Goal: Information Seeking & Learning: Learn about a topic

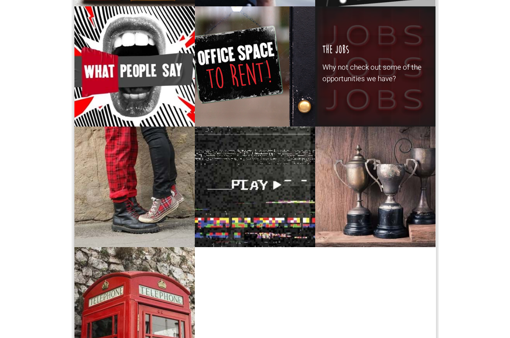
scroll to position [445, 0]
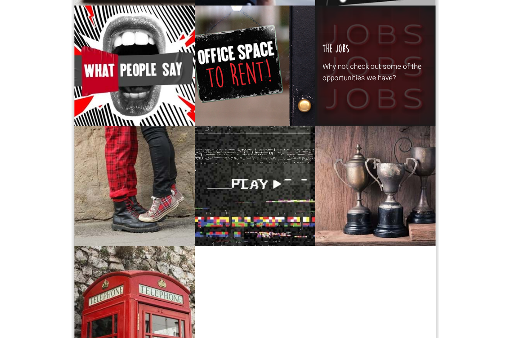
click at [394, 72] on div "The Jobs Why not check out some of the opportunities we have?" at bounding box center [375, 66] width 120 height 120
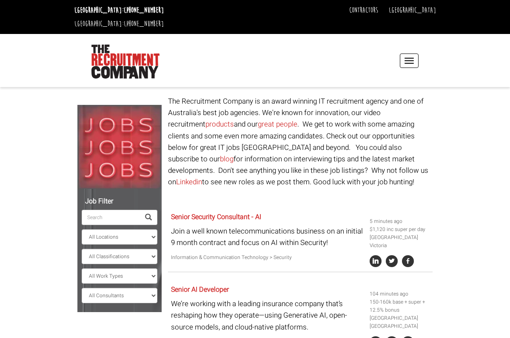
click at [119, 210] on input "search" at bounding box center [111, 217] width 58 height 15
type input "ㄹ"
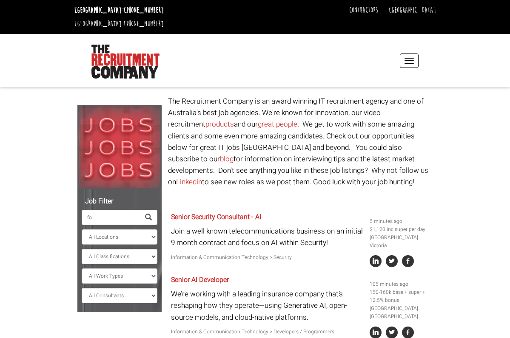
type input "f"
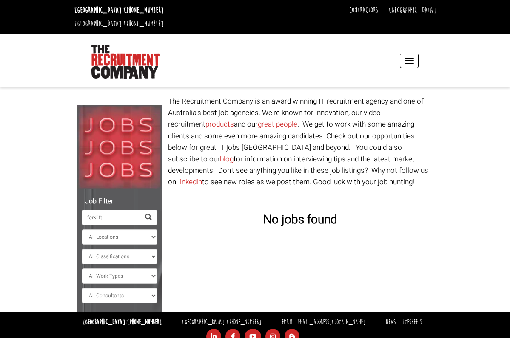
type input "forklift"
click at [150, 214] on span at bounding box center [148, 217] width 7 height 7
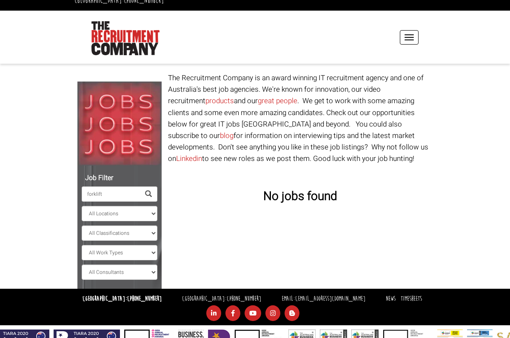
scroll to position [23, 0]
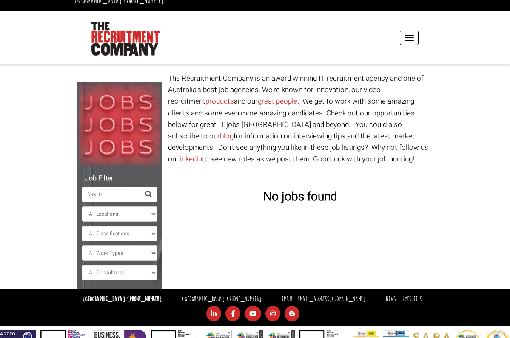
click at [147, 191] on span at bounding box center [148, 194] width 7 height 7
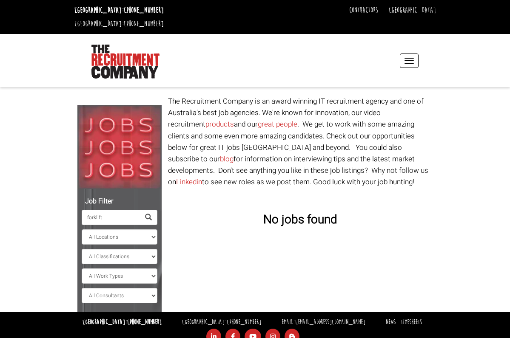
scroll to position [0, 0]
select select "[GEOGRAPHIC_DATA]"
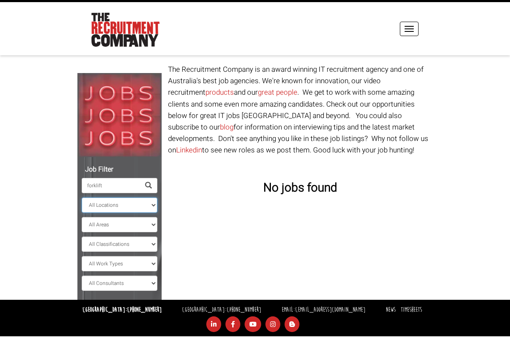
scroll to position [32, 0]
